Goal: Task Accomplishment & Management: Use online tool/utility

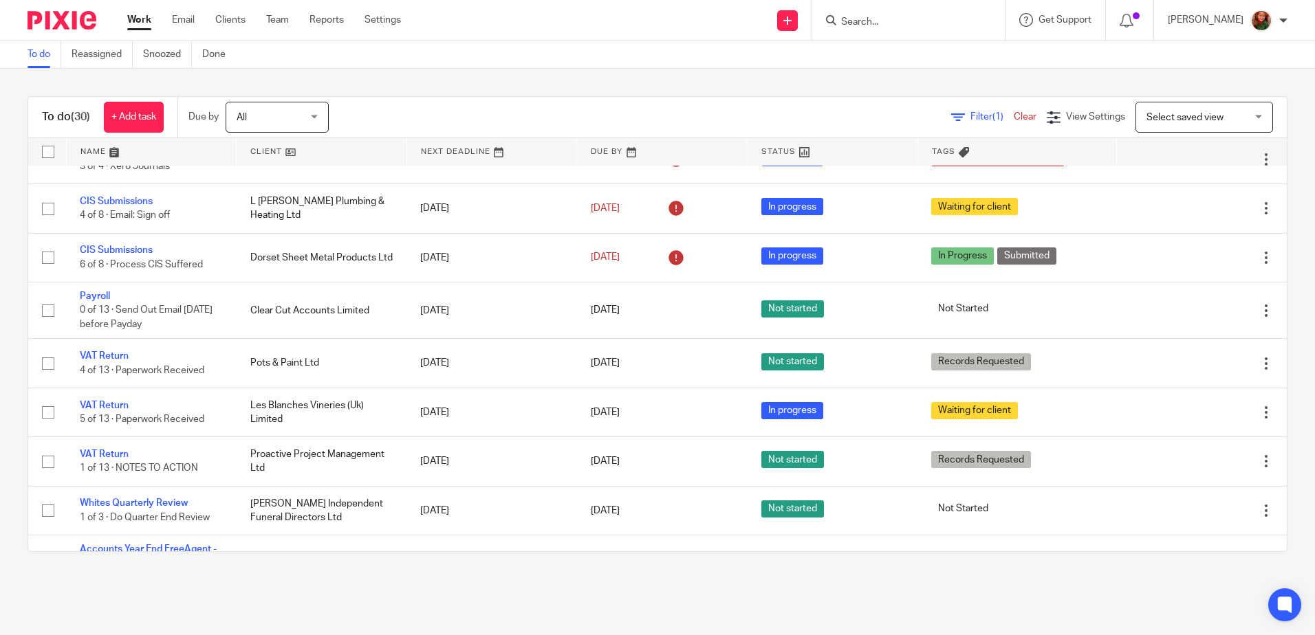
scroll to position [825, 0]
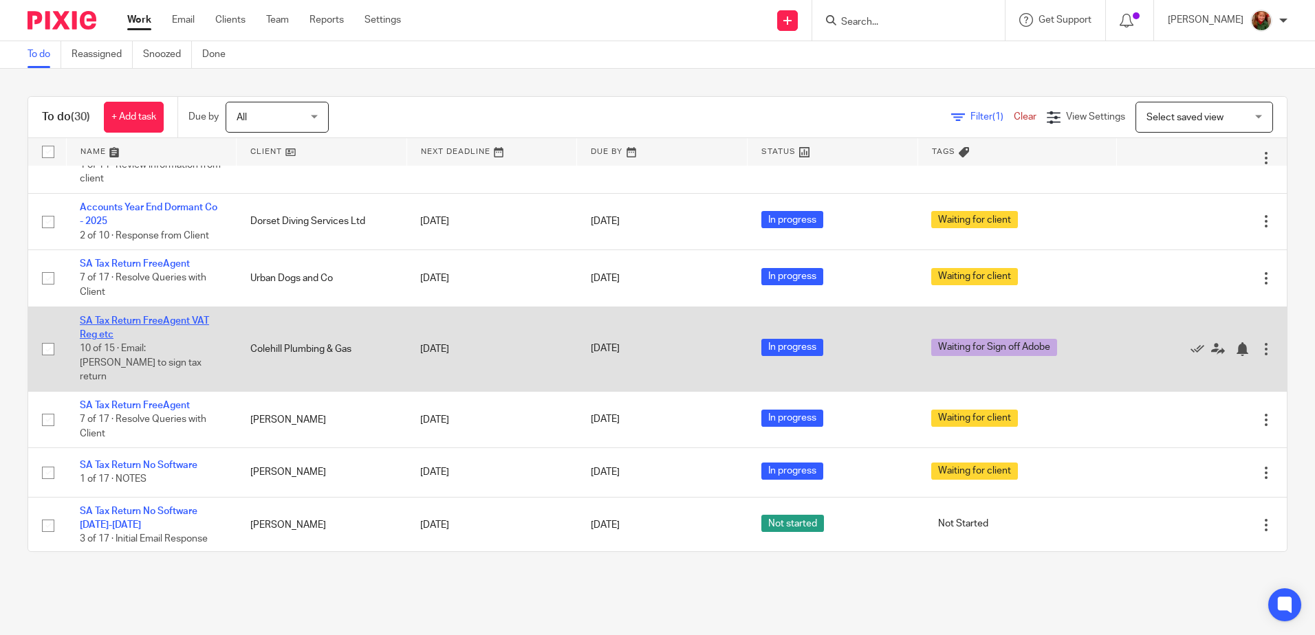
click at [129, 328] on link "SA Tax Return FreeAgent VAT Reg etc" at bounding box center [144, 327] width 129 height 23
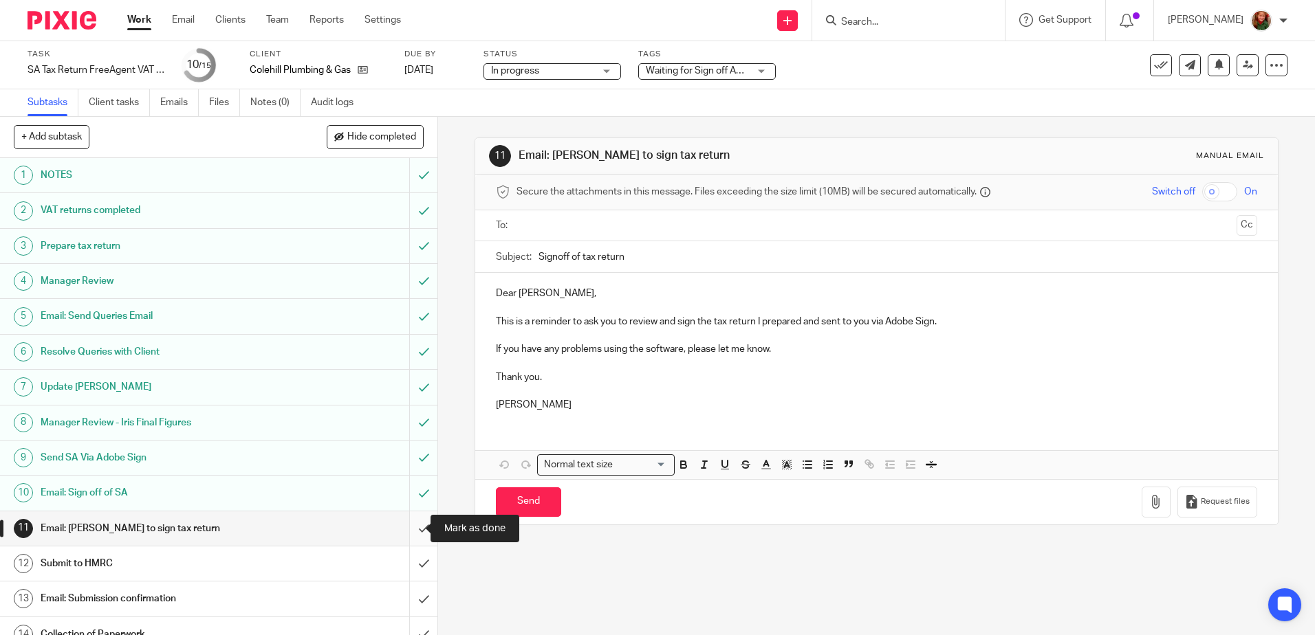
click at [406, 529] on input "submit" at bounding box center [218, 529] width 437 height 34
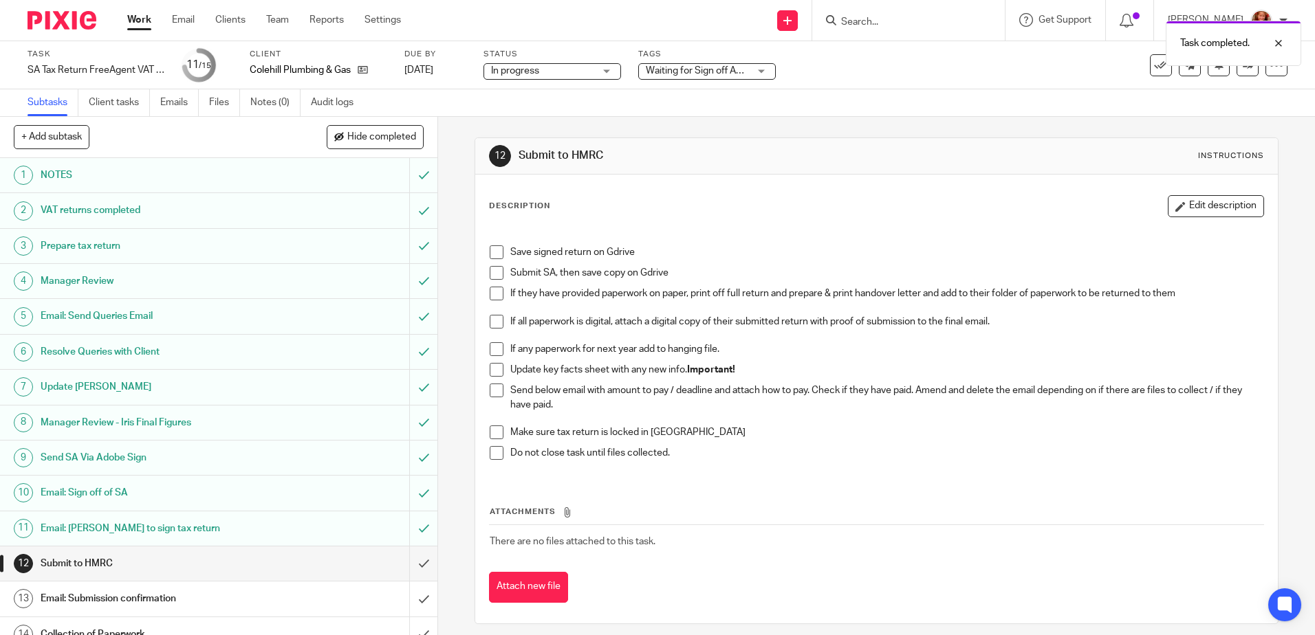
click at [494, 249] on span at bounding box center [497, 253] width 14 height 14
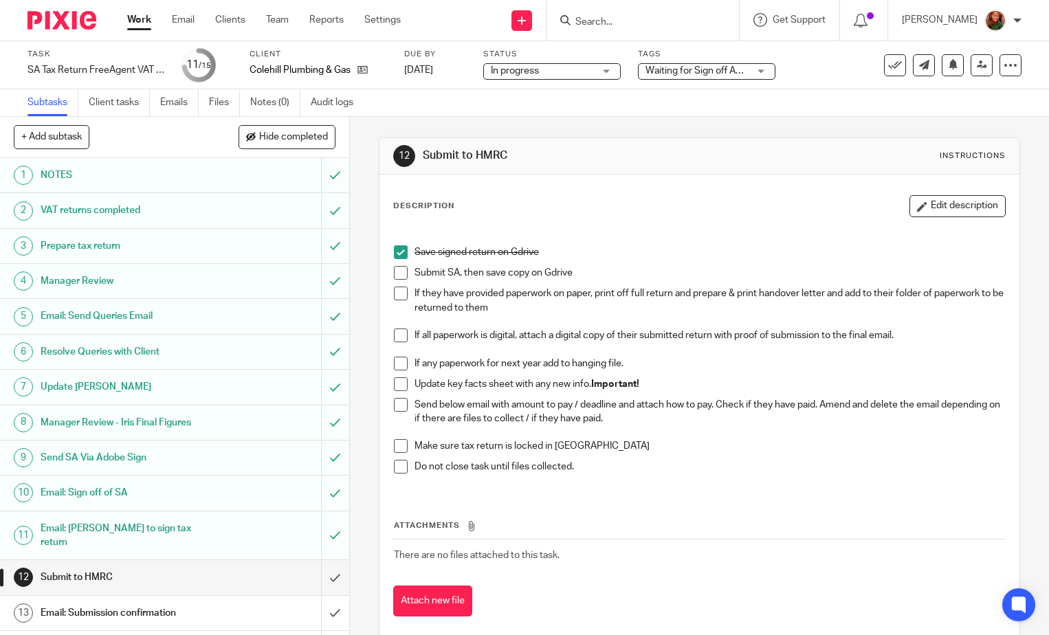
click at [394, 274] on span at bounding box center [401, 273] width 14 height 14
click at [398, 363] on span at bounding box center [401, 364] width 14 height 14
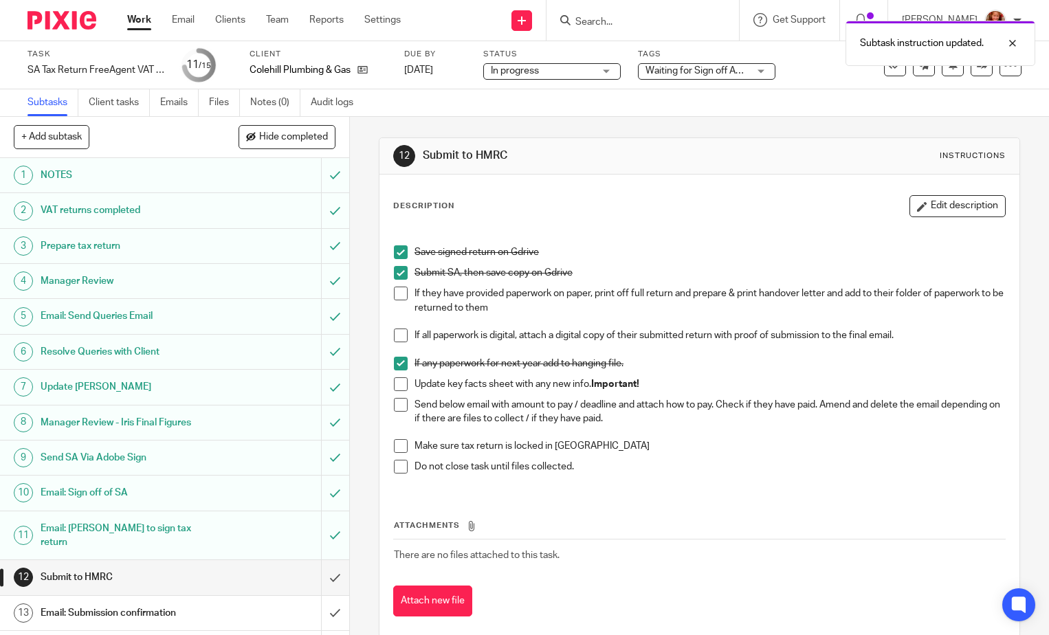
click at [400, 384] on span at bounding box center [401, 385] width 14 height 14
click at [396, 413] on li "Send below email with amount to pay / deadline and attach how to pay. Check if …" at bounding box center [699, 419] width 611 height 42
click at [396, 407] on span at bounding box center [401, 405] width 14 height 14
click at [397, 448] on span at bounding box center [401, 446] width 14 height 14
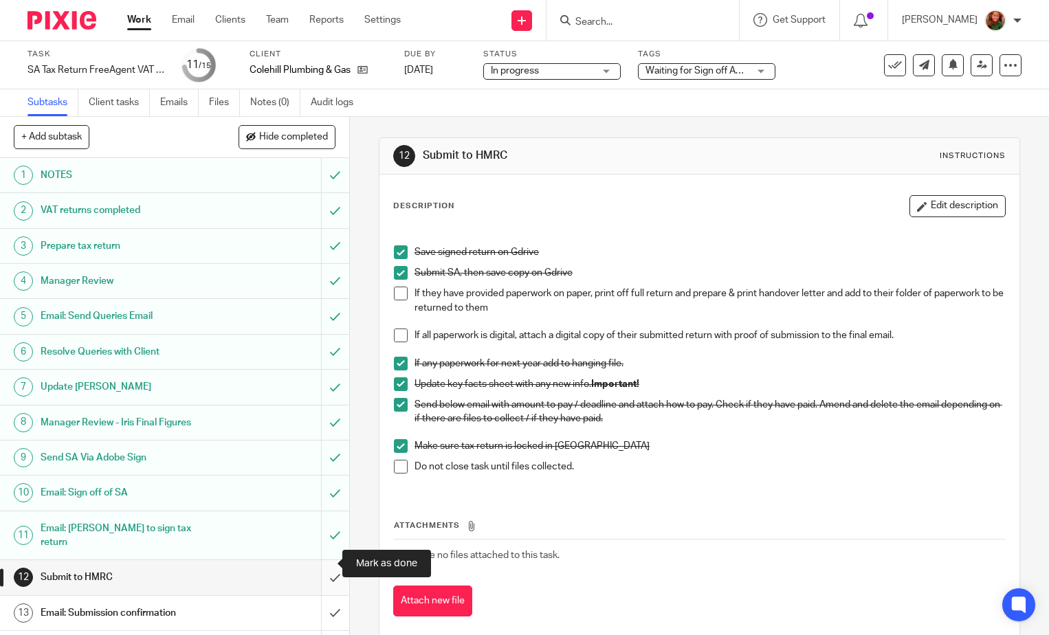
click at [324, 566] on input "submit" at bounding box center [174, 577] width 349 height 34
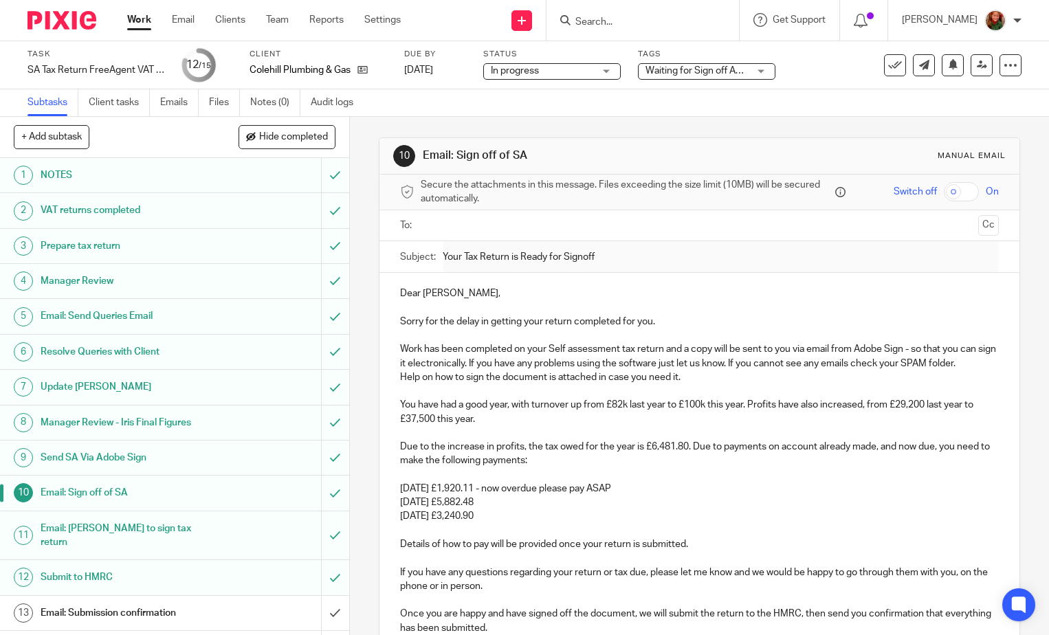
drag, startPoint x: 389, startPoint y: 446, endPoint x: 592, endPoint y: 512, distance: 213.8
click at [592, 512] on div "Dear [PERSON_NAME], Sorry for the delay in getting your return completed for yo…" at bounding box center [700, 529] width 640 height 512
copy div "Due to the increase in profits, the tax owed for the year is £6,481.80. Due to …"
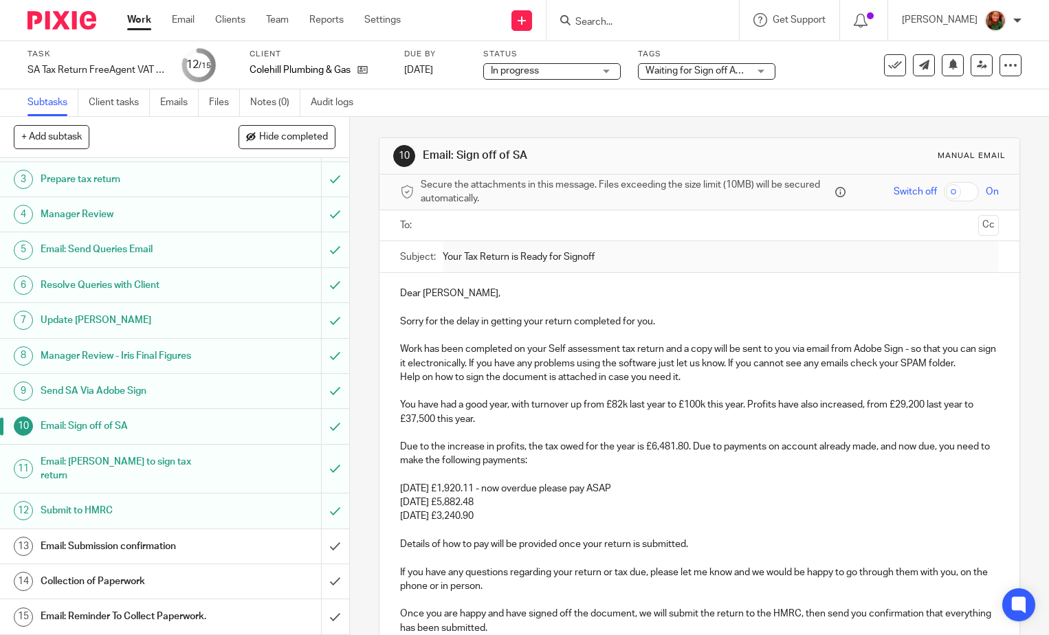
click at [147, 536] on h1 "Email: Submission confirmation" at bounding box center [130, 546] width 178 height 21
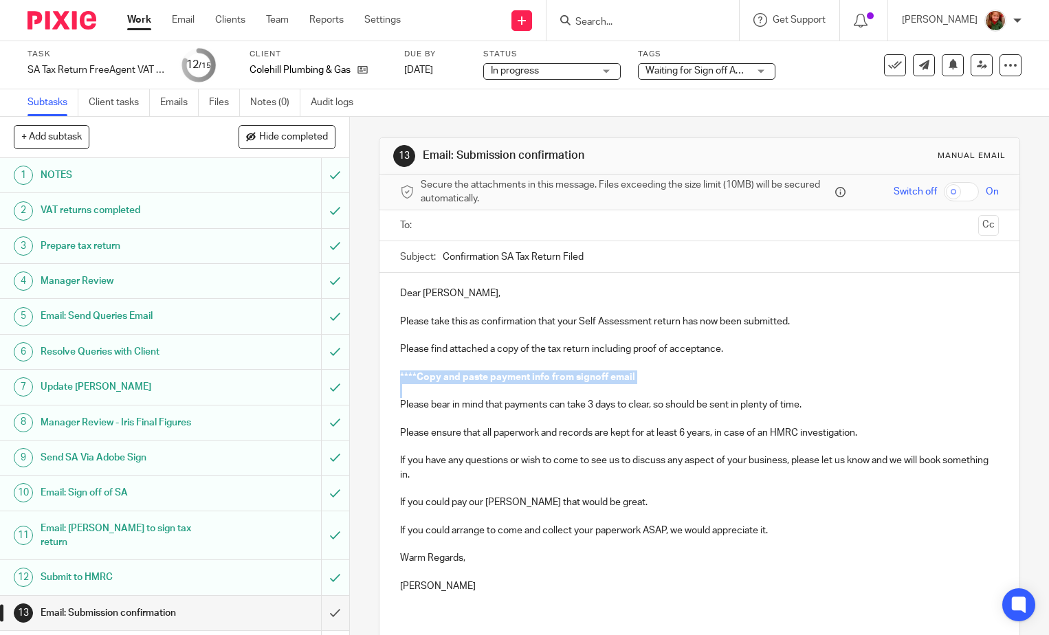
drag, startPoint x: 387, startPoint y: 378, endPoint x: 805, endPoint y: 389, distance: 418.3
click at [805, 389] on div "Dear Andrew, Please take this as confirmation that your Self Assessment return …" at bounding box center [700, 445] width 640 height 345
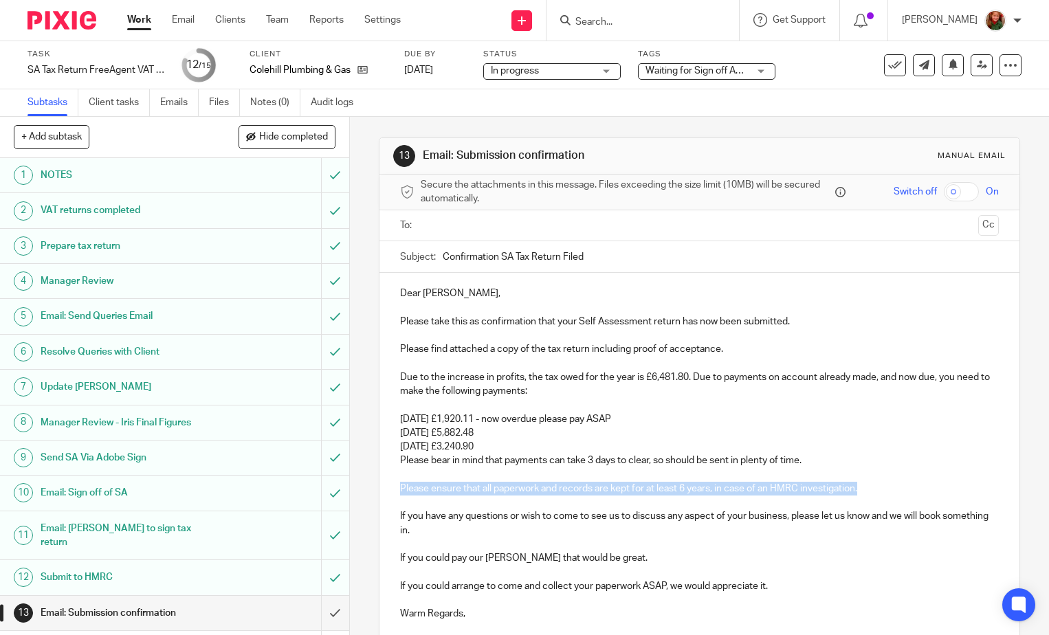
drag, startPoint x: 878, startPoint y: 487, endPoint x: 392, endPoint y: 489, distance: 486.2
click at [392, 489] on div "Dear Andrew, Please take this as confirmation that your Self Assessment return …" at bounding box center [700, 473] width 640 height 400
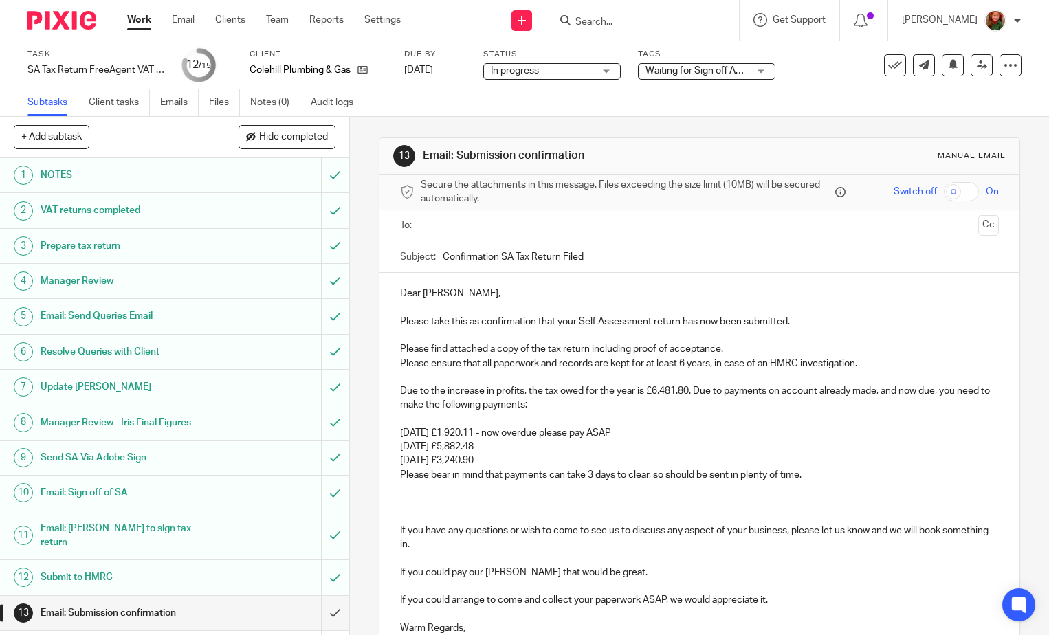
click at [742, 346] on p "Please find attached a copy of the tax return including proof of acceptance." at bounding box center [699, 349] width 599 height 14
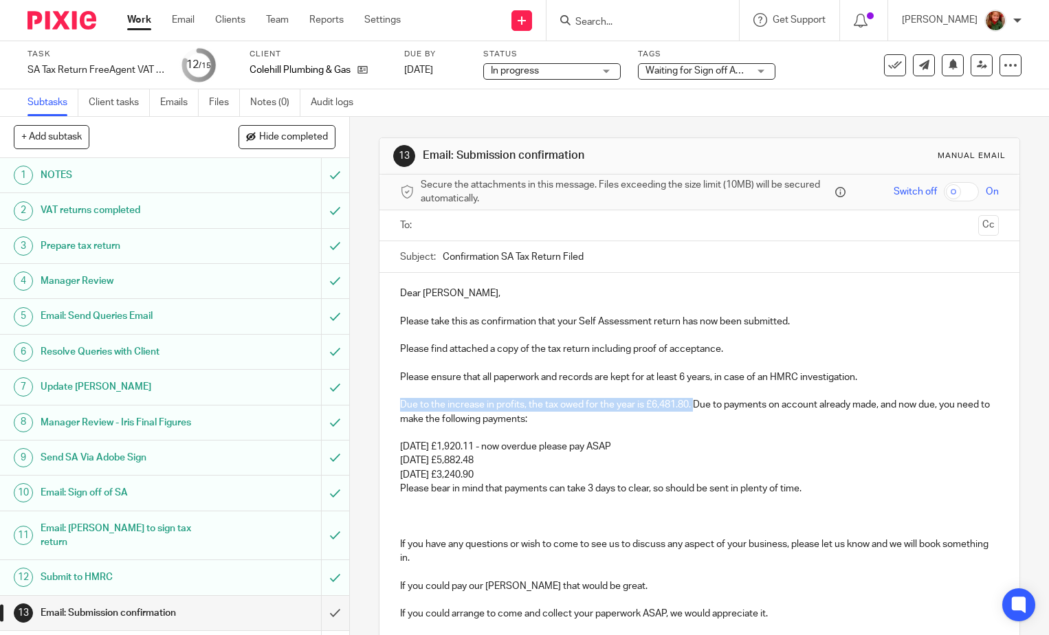
drag, startPoint x: 693, startPoint y: 406, endPoint x: 393, endPoint y: 406, distance: 299.8
click at [393, 406] on div "Dear Andrew, Please take this as confirmation that your Self Assessment return …" at bounding box center [700, 487] width 640 height 428
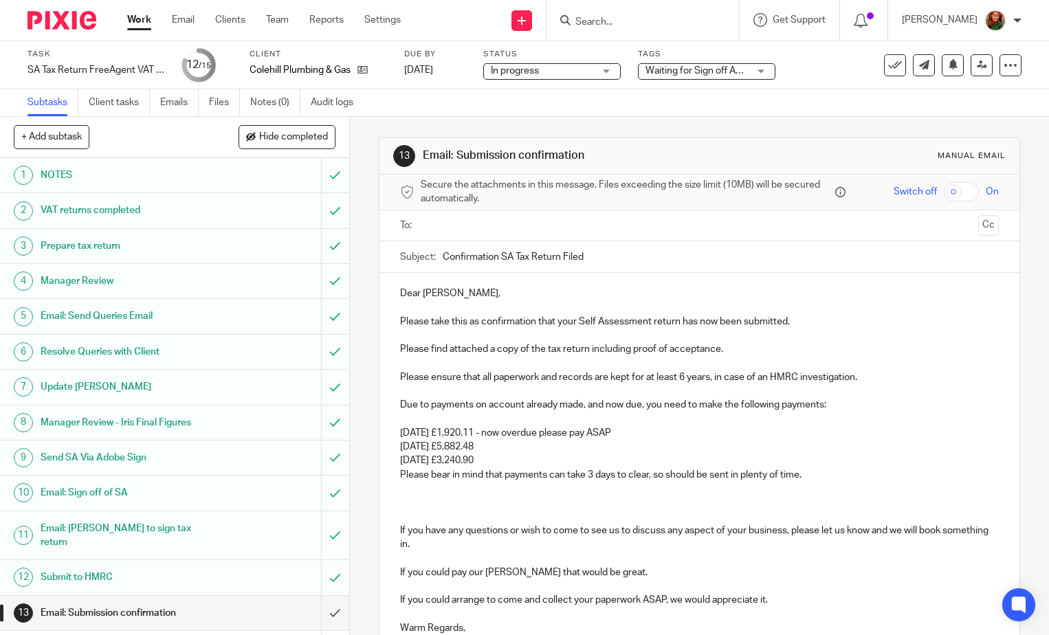
drag, startPoint x: 514, startPoint y: 434, endPoint x: 747, endPoint y: 434, distance: 232.5
click at [747, 434] on p "31st July 2025 £1,920.11 - now overdue please pay ASAP" at bounding box center [699, 433] width 599 height 14
click at [558, 461] on p "31st July 2026 £3,240.90 Please bear in mind that payments can take 3 days to c…" at bounding box center [699, 468] width 599 height 28
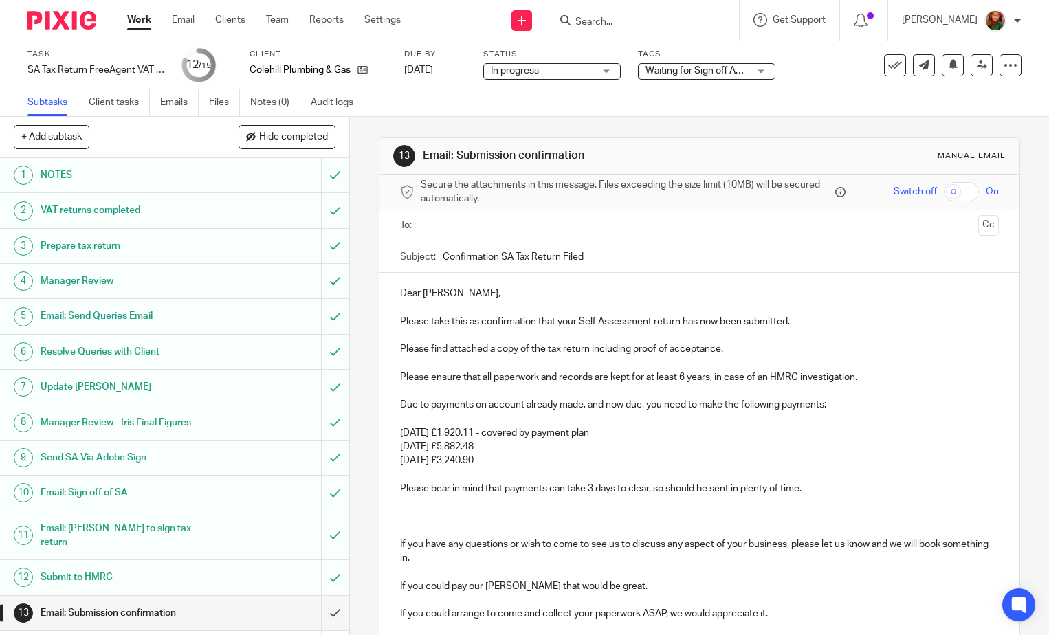
click at [470, 512] on p at bounding box center [699, 517] width 599 height 14
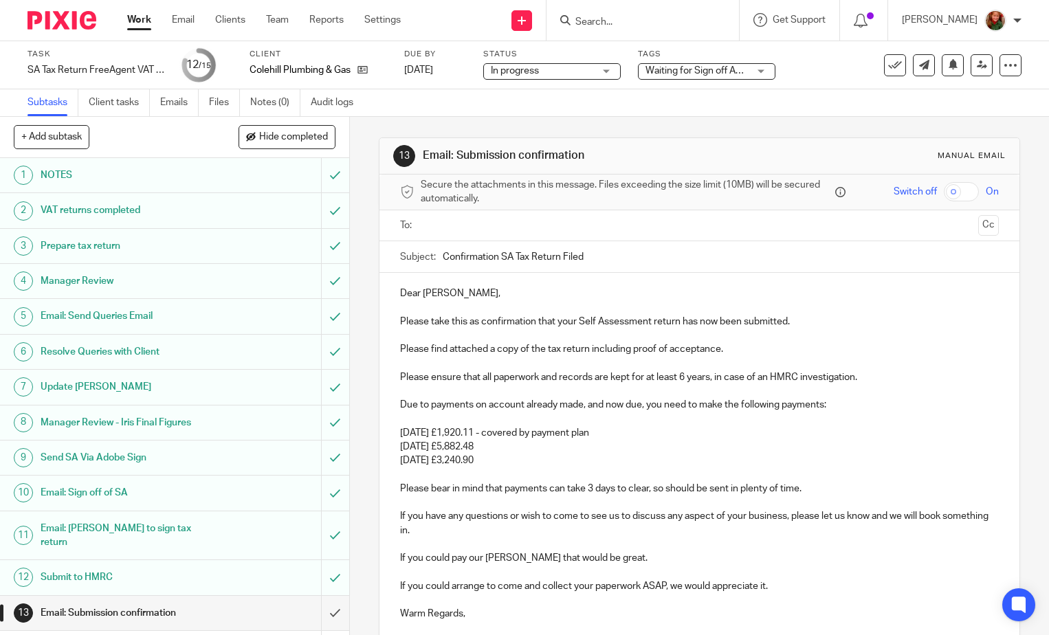
scroll to position [162, 0]
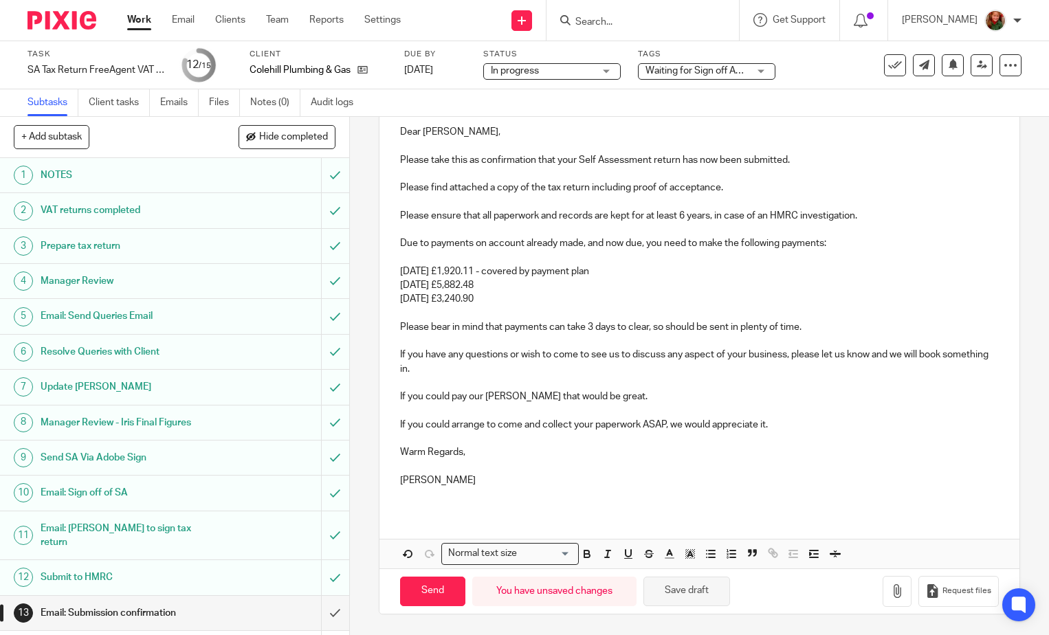
click at [688, 603] on button "Save draft" at bounding box center [687, 592] width 87 height 30
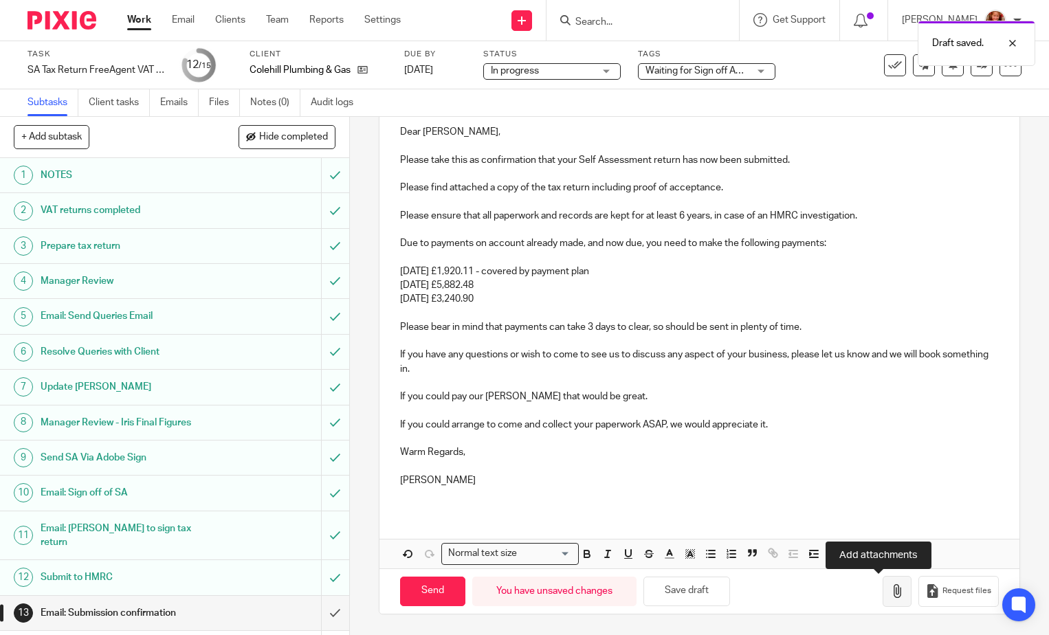
click at [891, 595] on icon "button" at bounding box center [898, 592] width 14 height 14
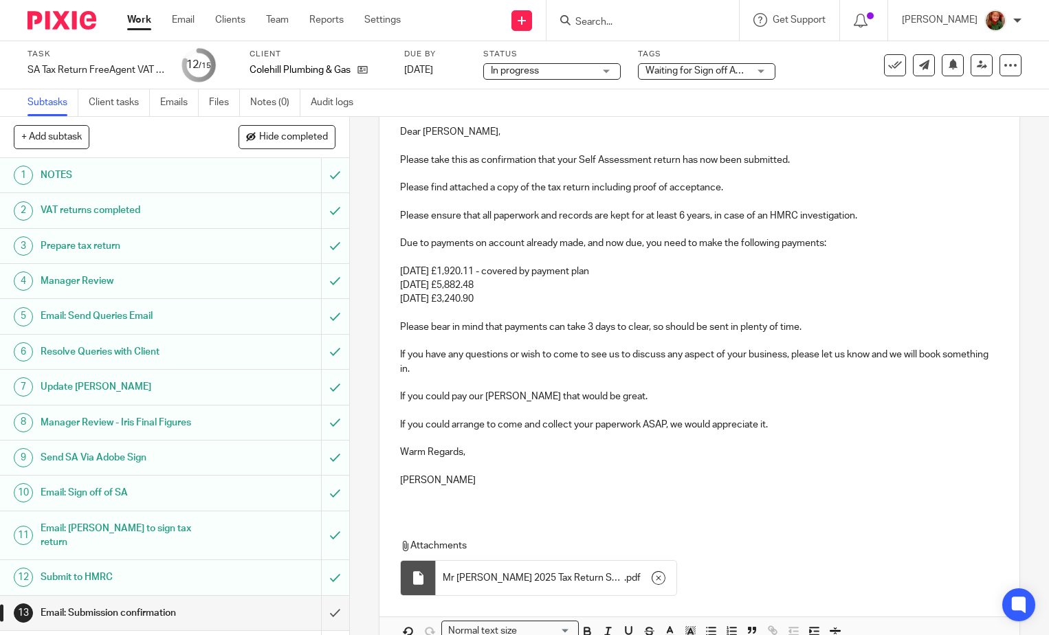
scroll to position [0, 0]
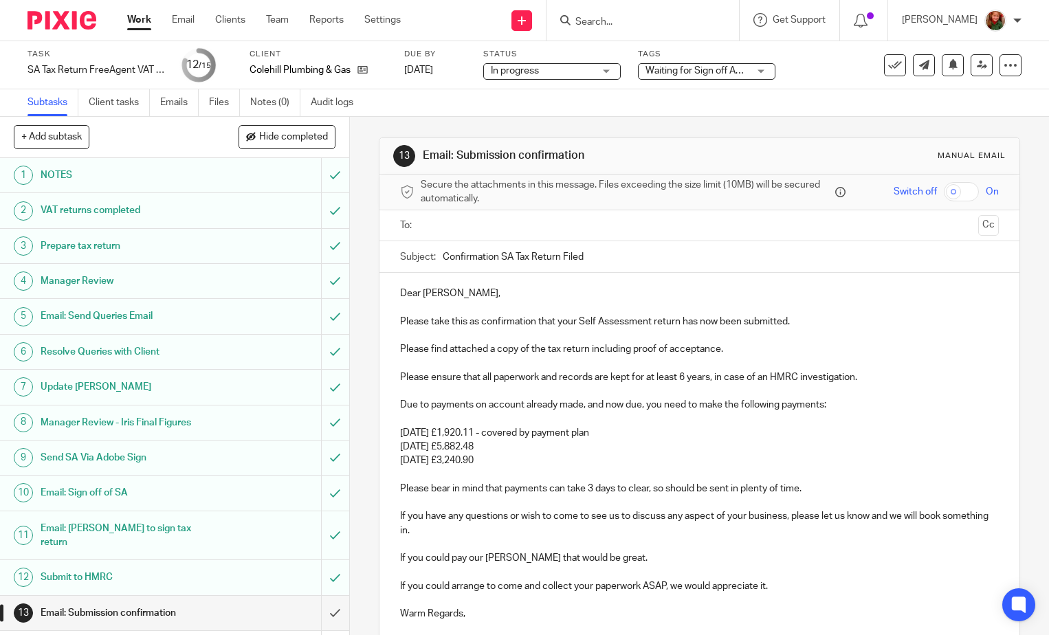
click at [490, 219] on input "text" at bounding box center [699, 226] width 547 height 16
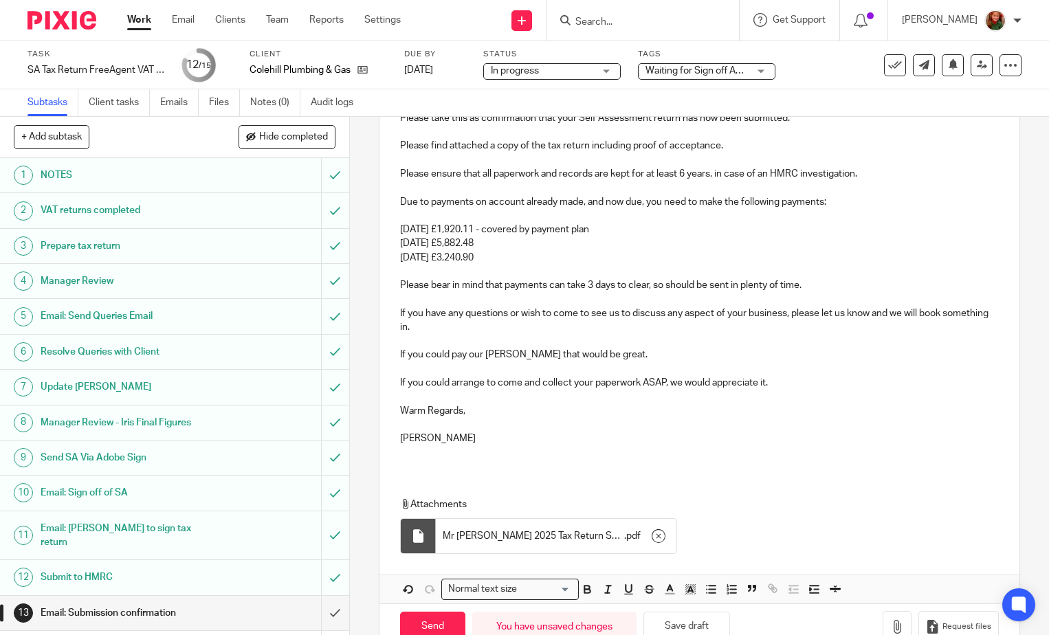
scroll to position [242, 0]
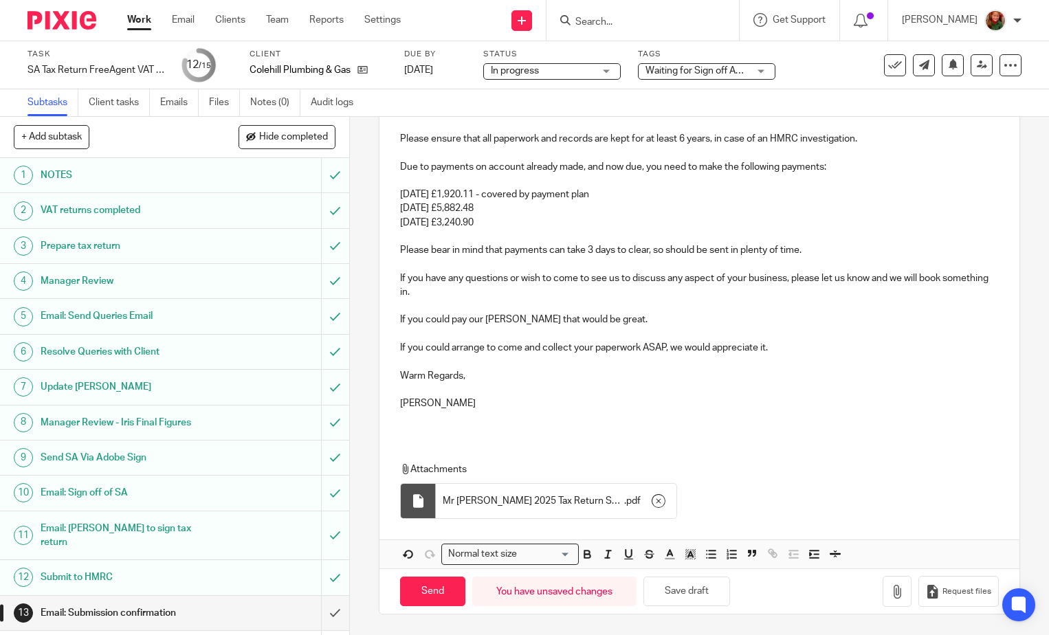
click at [391, 250] on div "Dear Andrew, Please take this as confirmation that your Self Assessment return …" at bounding box center [700, 234] width 640 height 400
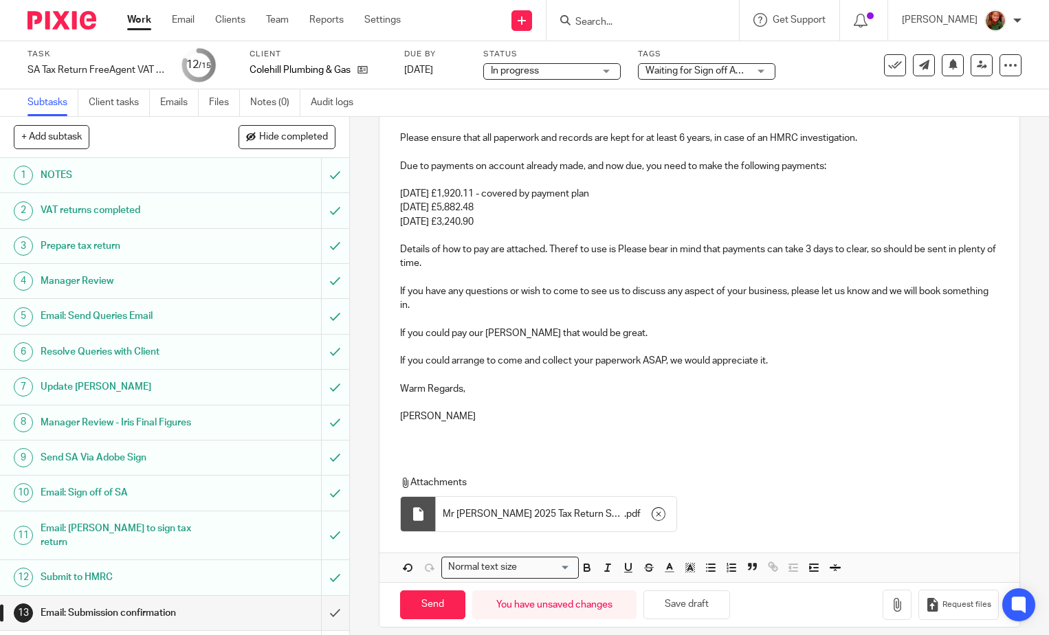
click at [563, 250] on p "Details of how to pay are attached. Theref to use is Please bear in mind that p…" at bounding box center [699, 250] width 599 height 42
click at [618, 251] on p "Details of how to pay are attached. The ref to use is Please bear in mind that …" at bounding box center [699, 250] width 599 height 42
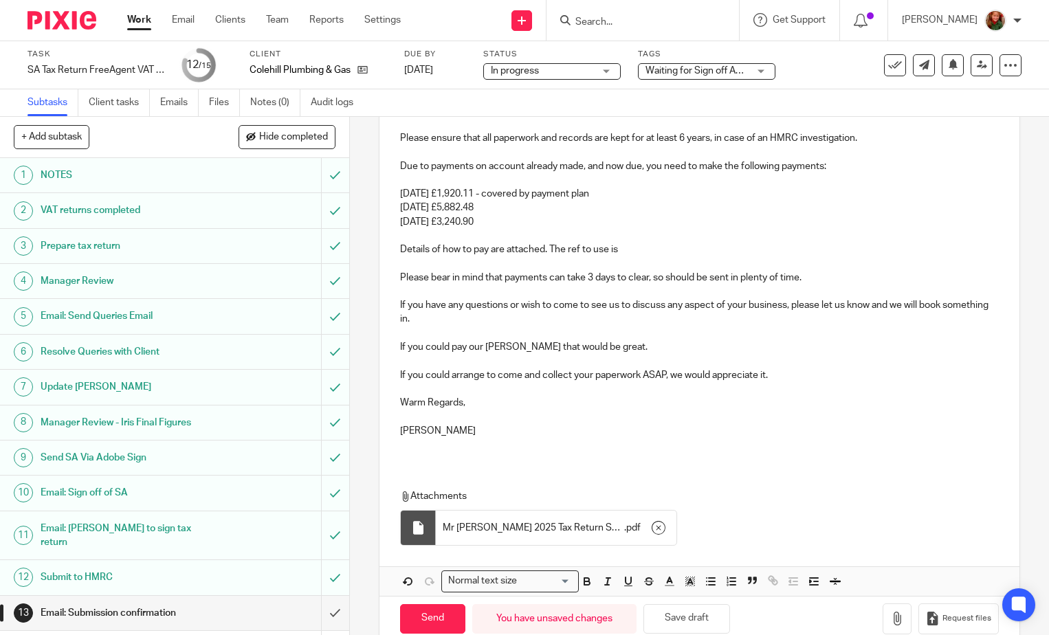
click at [620, 251] on p "Details of how to pay are attached. The ref to use is" at bounding box center [699, 243] width 599 height 28
click at [646, 249] on p "Details of how to pay are attached. The ref to use is" at bounding box center [699, 243] width 599 height 28
drag, startPoint x: 419, startPoint y: 432, endPoint x: 483, endPoint y: 432, distance: 64.0
click at [483, 432] on p "[PERSON_NAME]" at bounding box center [699, 431] width 599 height 14
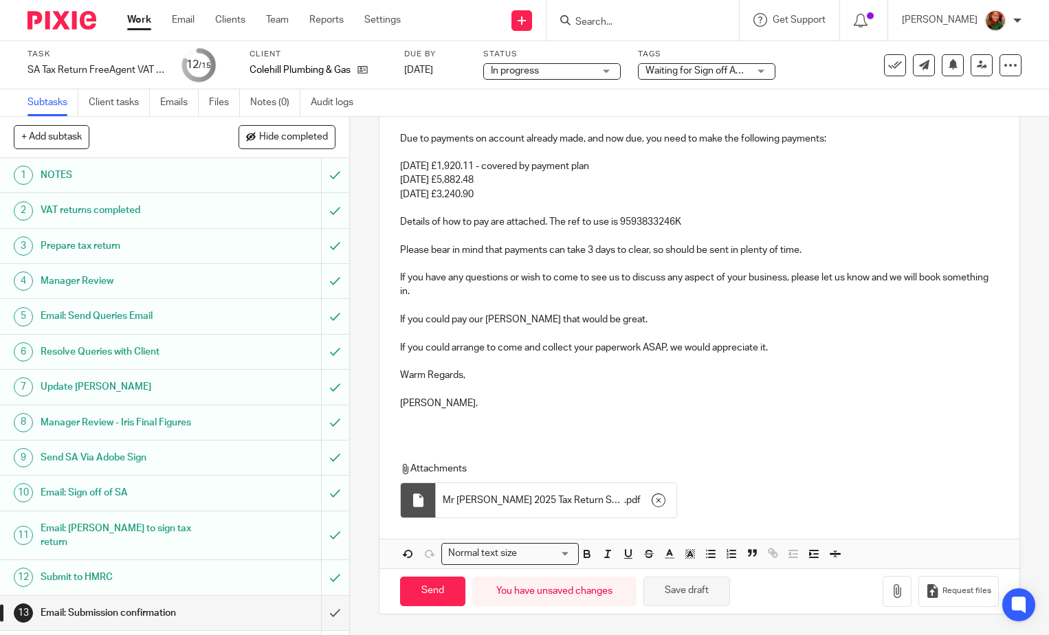
click at [681, 589] on button "Save draft" at bounding box center [687, 592] width 87 height 30
click at [787, 348] on p "If you could arrange to come and collect your paperwork ASAP, we would apprecia…" at bounding box center [699, 348] width 599 height 14
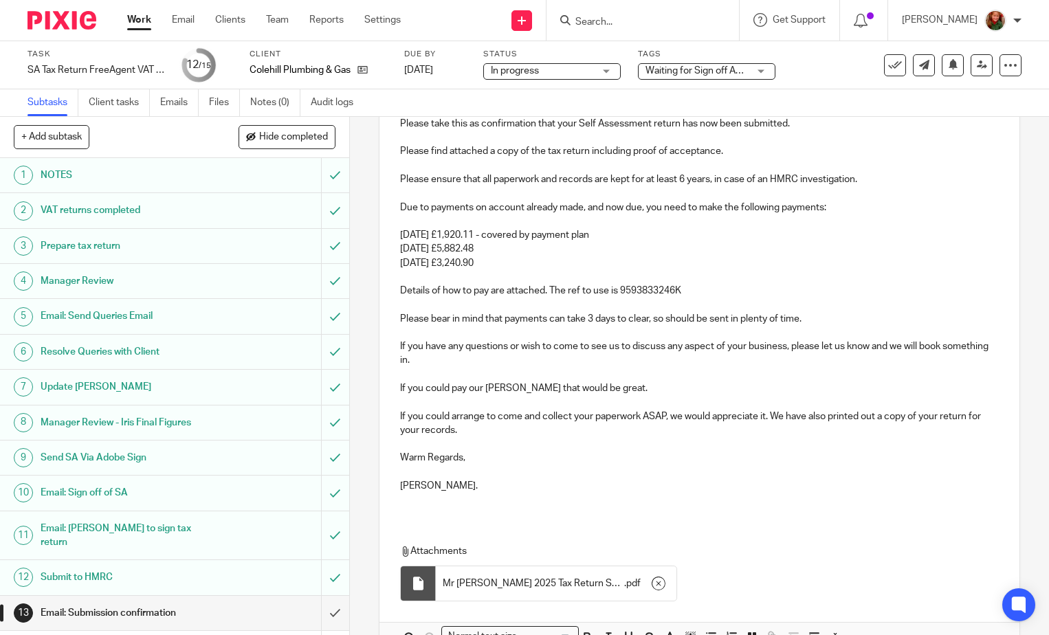
scroll to position [132, 0]
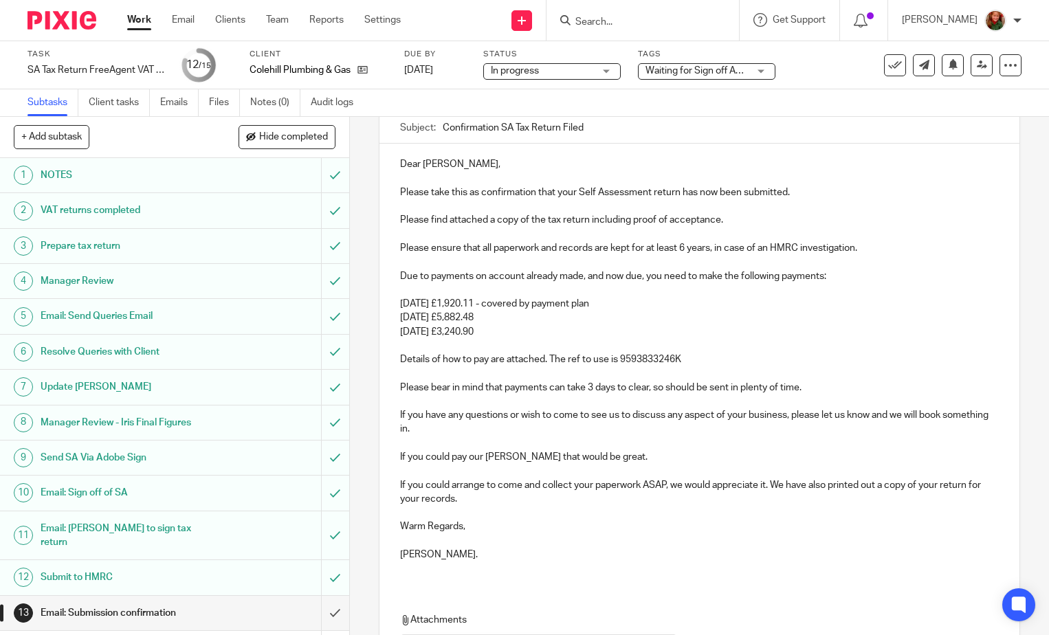
drag, startPoint x: 771, startPoint y: 483, endPoint x: 780, endPoint y: 499, distance: 18.2
click at [780, 499] on p "If you could arrange to come and collect your paperwork ASAP, we would apprecia…" at bounding box center [699, 493] width 599 height 28
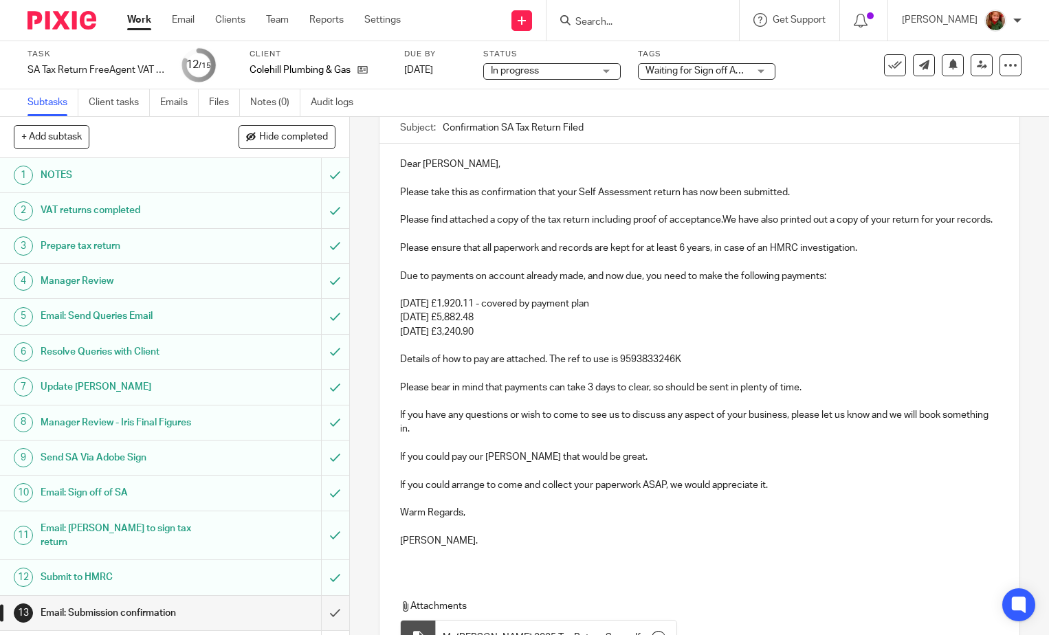
click at [721, 219] on p "Please find attached a copy of the tax return including proof of acceptance.We …" at bounding box center [699, 220] width 599 height 14
click at [598, 520] on p "Warm Regards," at bounding box center [699, 513] width 599 height 14
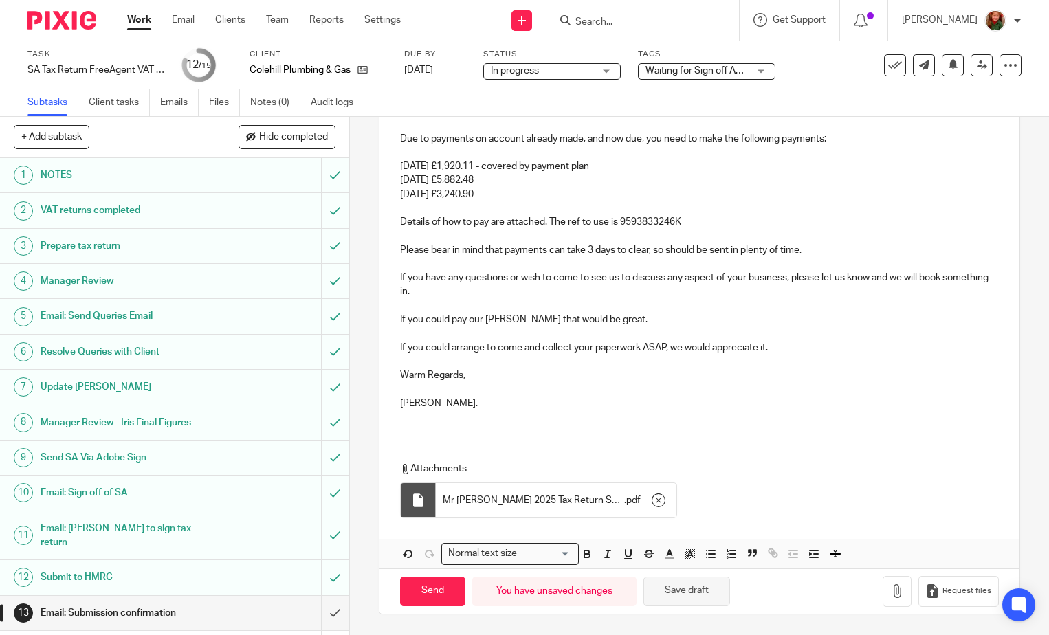
click at [668, 594] on button "Save draft" at bounding box center [687, 592] width 87 height 30
click at [426, 596] on input "Send" at bounding box center [432, 592] width 65 height 30
click at [704, 71] on span "Waiting for Sign off Adobe" at bounding box center [702, 71] width 112 height 10
type input "Sent"
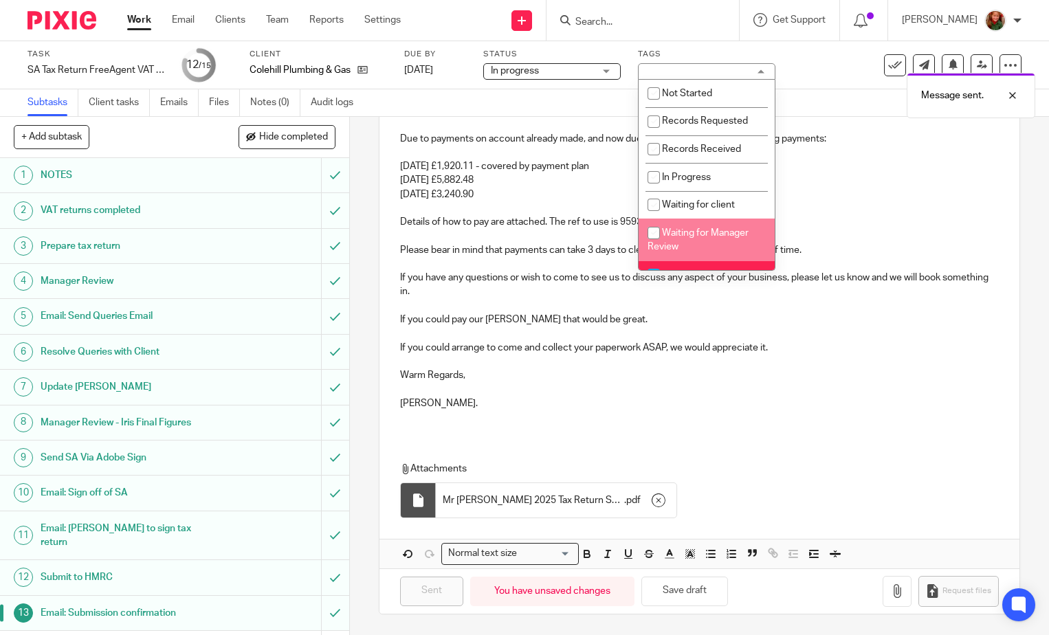
scroll to position [138, 0]
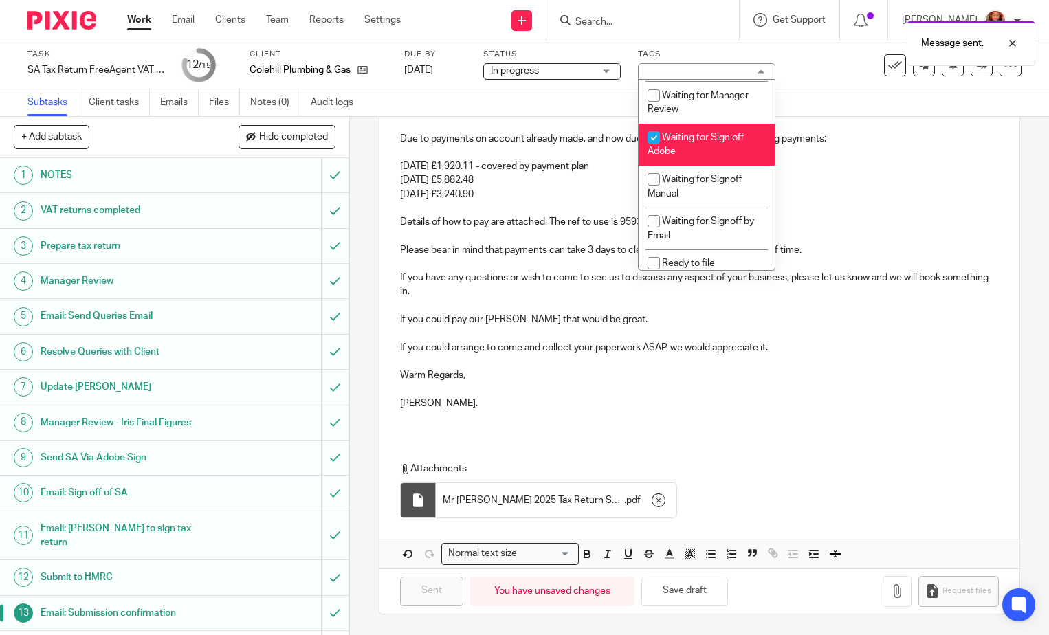
click at [702, 141] on span "Waiting for Sign off Adobe" at bounding box center [696, 145] width 96 height 24
checkbox input "false"
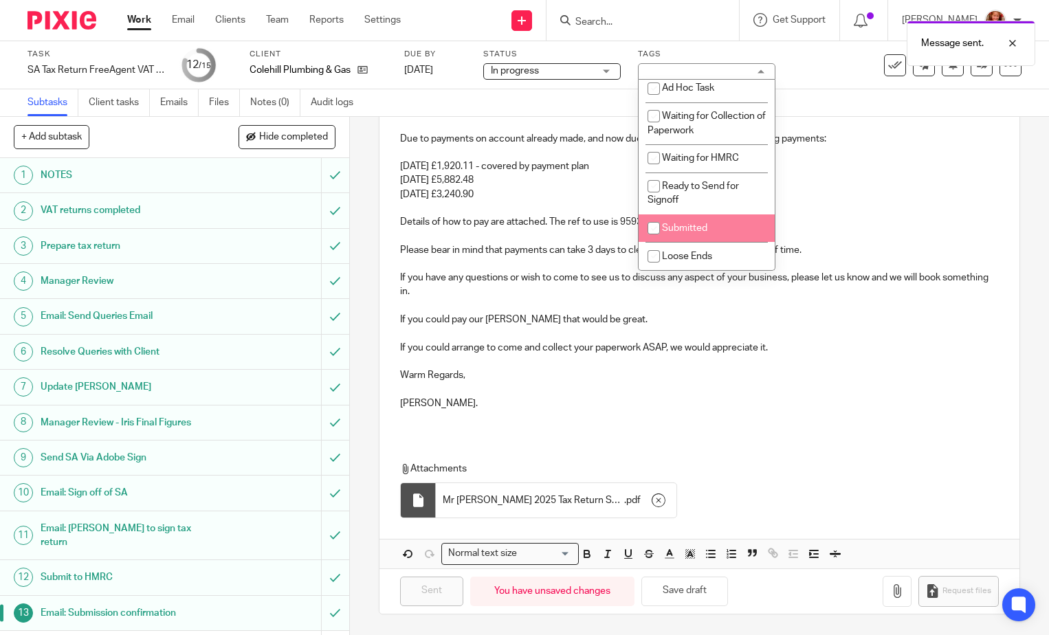
click at [690, 228] on span "Submitted" at bounding box center [684, 229] width 45 height 10
checkbox input "true"
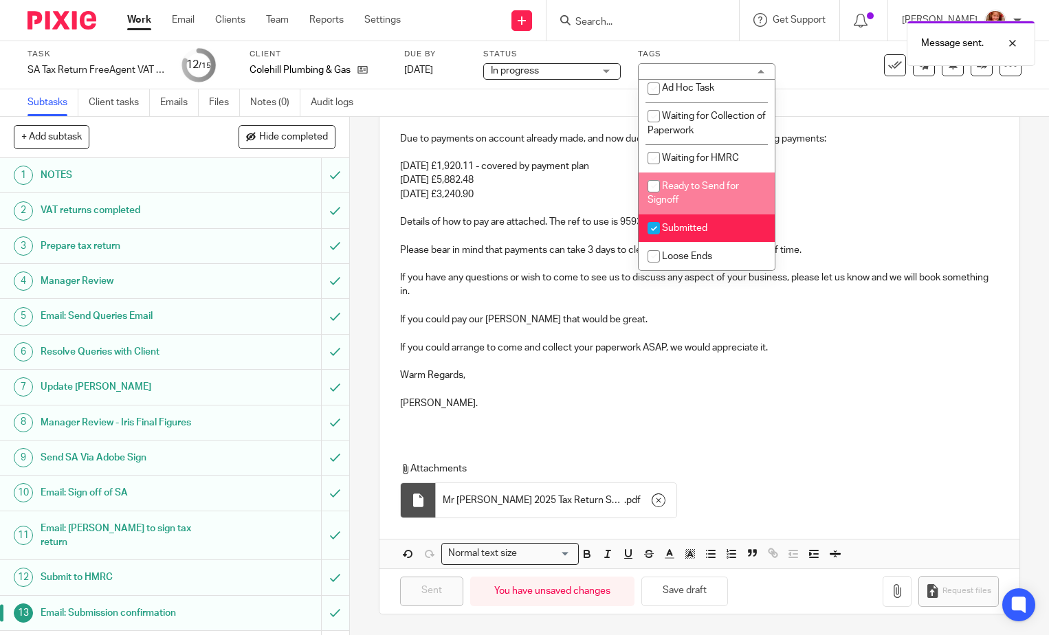
click at [805, 75] on div "Task SA Tax Return FreeAgent VAT Reg etc Save SA Tax Return FreeAgent VAT Reg e…" at bounding box center [442, 65] width 829 height 33
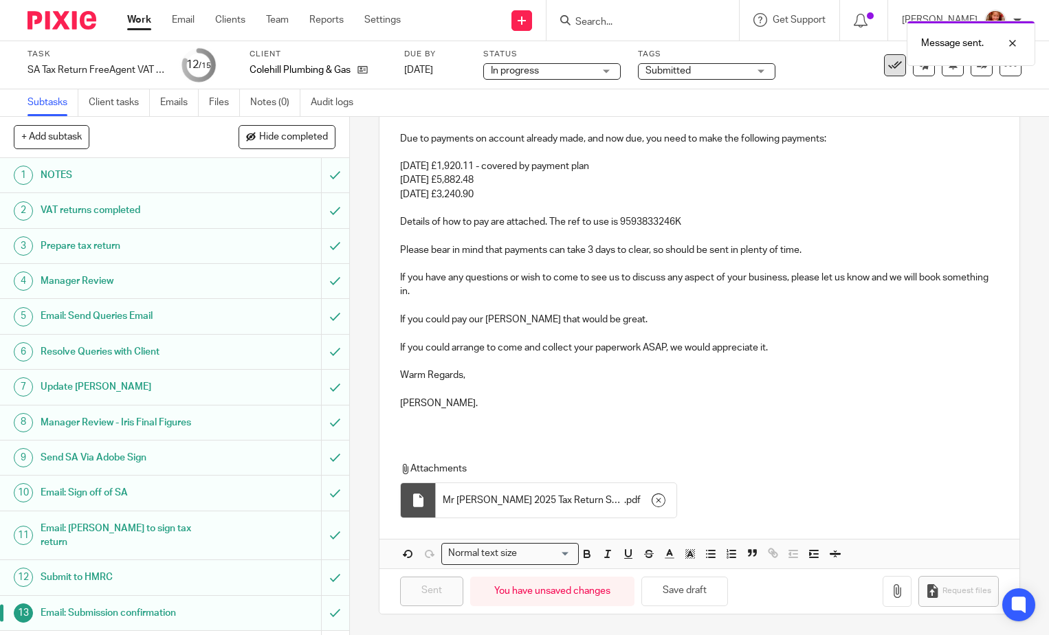
click at [889, 67] on icon at bounding box center [896, 65] width 14 height 14
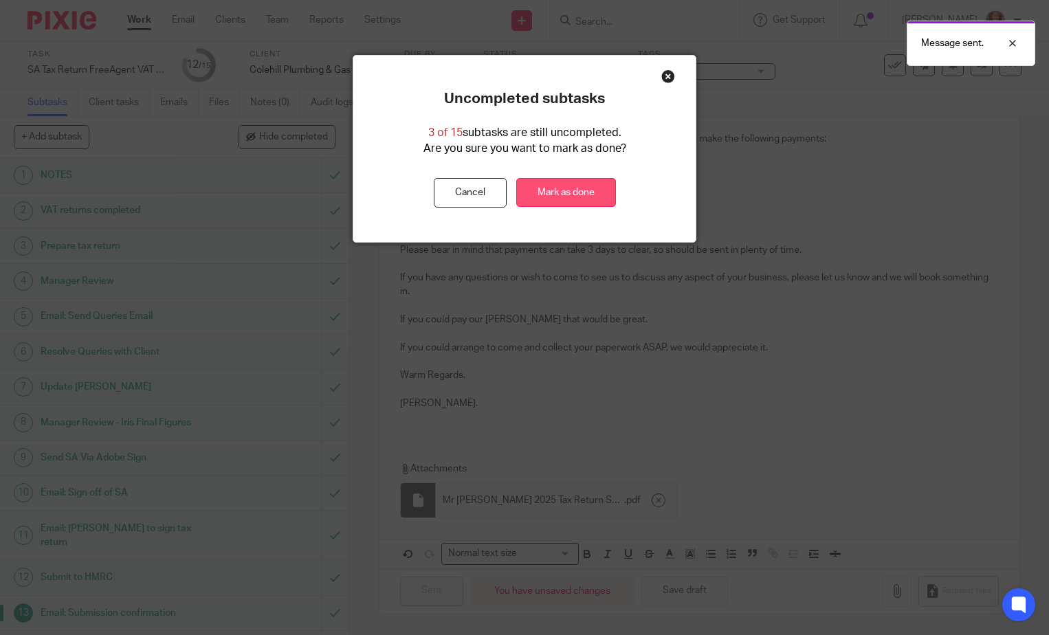
click at [556, 188] on link "Mark as done" at bounding box center [566, 193] width 100 height 30
